Goal: Check status: Check status

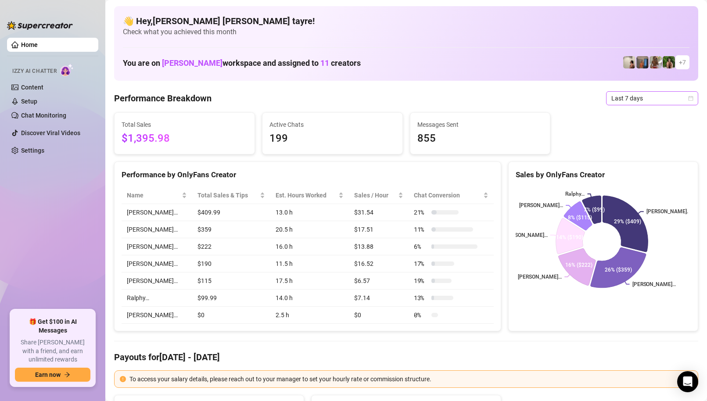
click at [629, 100] on span "Last 7 days" at bounding box center [653, 98] width 82 height 13
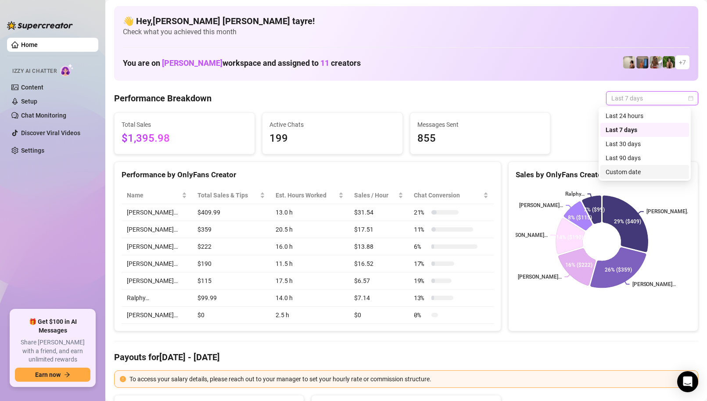
click at [612, 170] on div "Custom date" at bounding box center [645, 172] width 78 height 10
type input "2025-09-25"
type input "[DATE]"
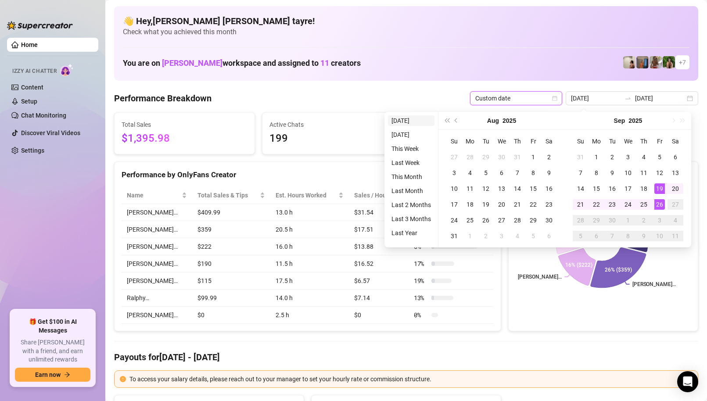
type input "[DATE]"
click at [409, 122] on li "[DATE]" at bounding box center [411, 120] width 47 height 11
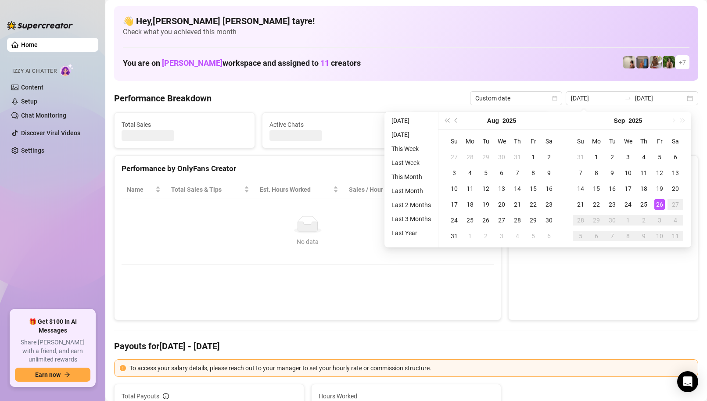
click at [411, 122] on div "Messages Sent" at bounding box center [481, 130] width 140 height 35
type input "[DATE]"
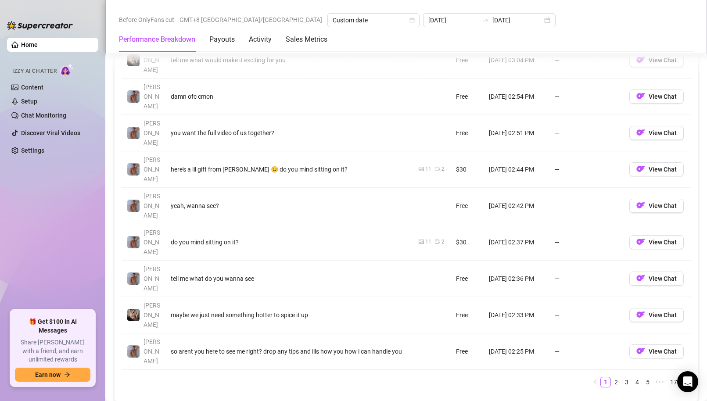
scroll to position [1054, 0]
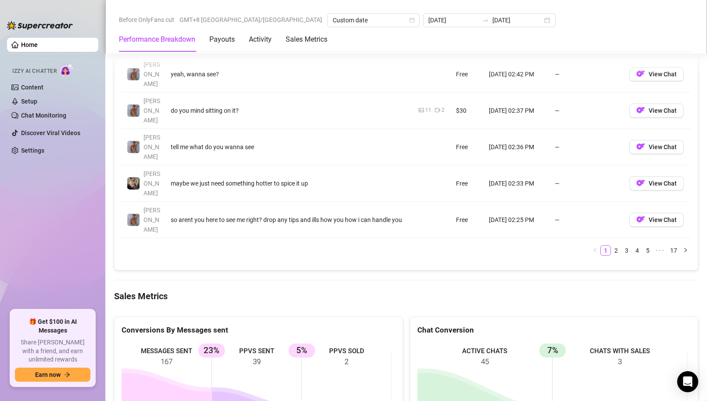
click at [70, 261] on ul "Home Izzy AI Chatter Content Setup Chat Monitoring Discover Viral Videos Settin…" at bounding box center [52, 170] width 91 height 272
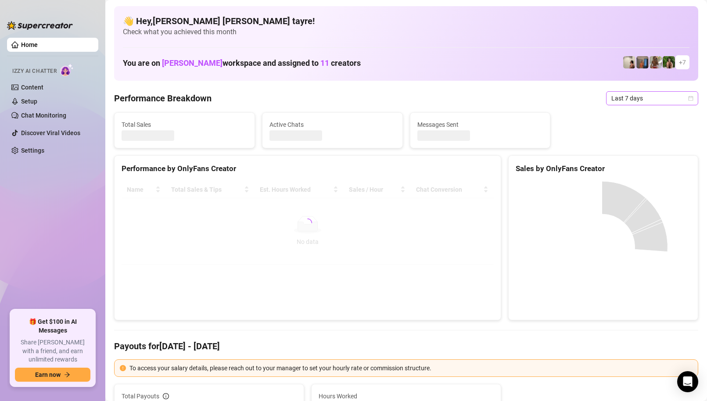
click at [629, 97] on span "Last 7 days" at bounding box center [653, 98] width 82 height 13
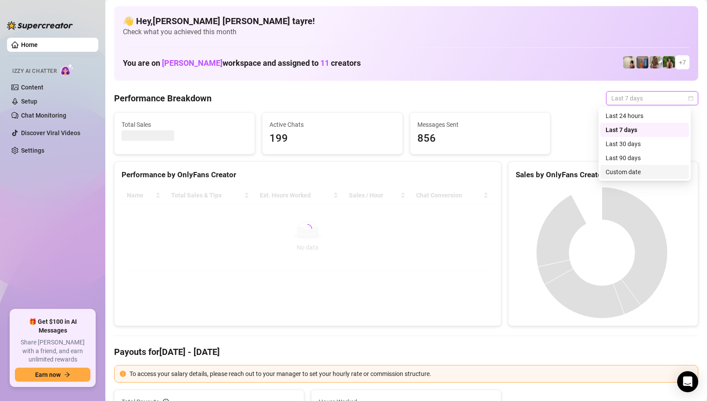
click at [632, 171] on div "Custom date" at bounding box center [645, 172] width 78 height 10
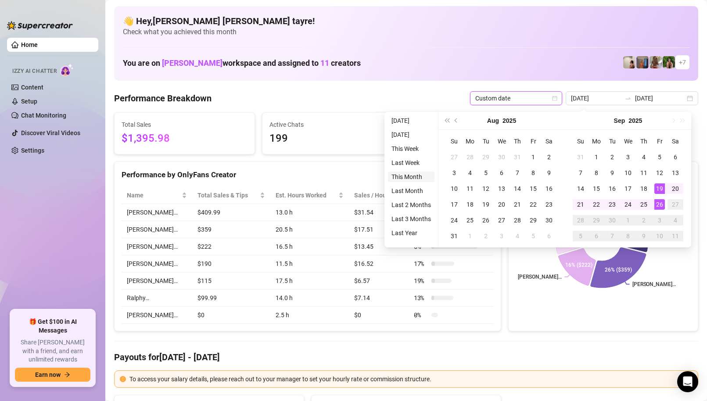
type input "[DATE]"
click at [409, 173] on li "This Month" at bounding box center [411, 177] width 47 height 11
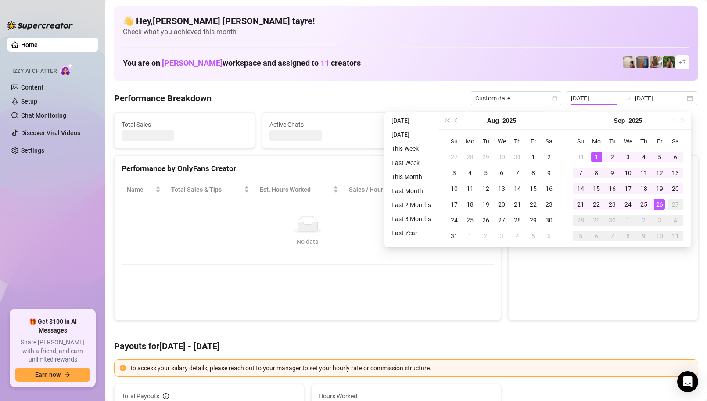
type input "[DATE]"
